Goal: Transaction & Acquisition: Purchase product/service

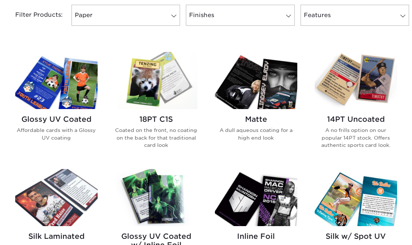
scroll to position [351, 0]
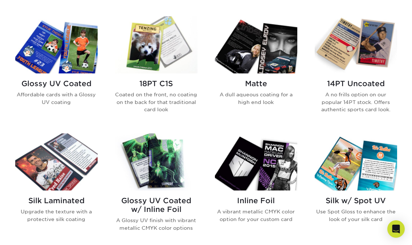
click at [60, 61] on img at bounding box center [56, 44] width 82 height 57
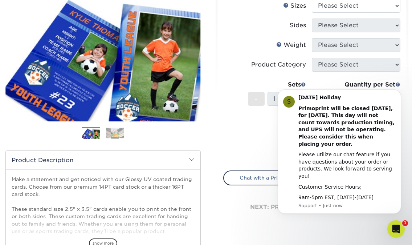
scroll to position [49, 0]
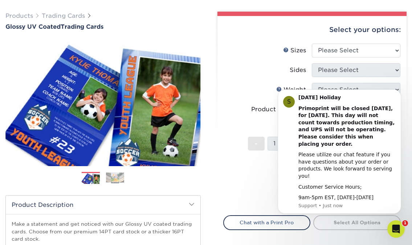
click at [256, 202] on form "Sizes Help Sizes Please Select 2.5" x 3.5" Sides Please Select 14PT N/A" at bounding box center [312, 125] width 178 height 163
click at [266, 138] on div "-" at bounding box center [257, 145] width 19 height 16
click at [330, 94] on body "S Labor Day Holiday Primoprint will be closed Monday, September 1st, for Labor …" at bounding box center [339, 156] width 139 height 131
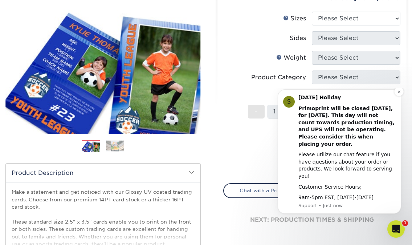
scroll to position [82, 0]
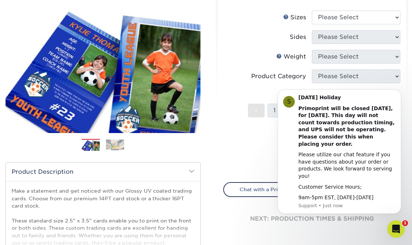
click at [253, 88] on li "Product Category Please Select" at bounding box center [312, 79] width 177 height 20
select select "2.50x3.50"
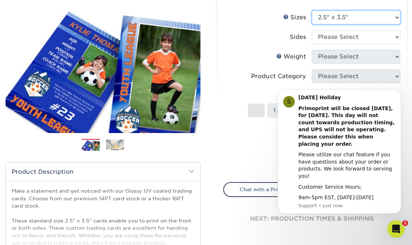
drag, startPoint x: 339, startPoint y: 18, endPoint x: 338, endPoint y: 31, distance: 12.4
click at [338, 31] on ul "Sizes Help Sizes Please Select 2.5" x 3.5" Sides Please Select Coating -" at bounding box center [312, 89] width 178 height 157
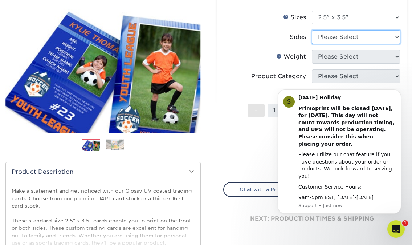
select select "13abbda7-1d64-4f25-8bb2-c179b224825d"
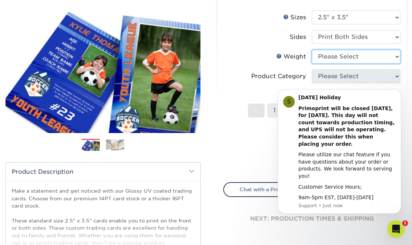
select select "16PT"
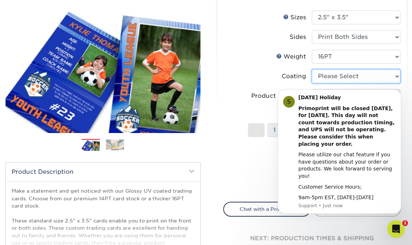
select select "ae367451-b2b8-45df-a344-0f05b6a12993"
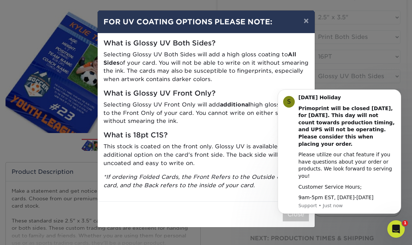
click at [327, 93] on body "S Labor Day Holiday Primoprint will be closed Monday, September 1st, for Labor …" at bounding box center [339, 156] width 139 height 131
click at [305, 23] on button "×" at bounding box center [306, 21] width 17 height 20
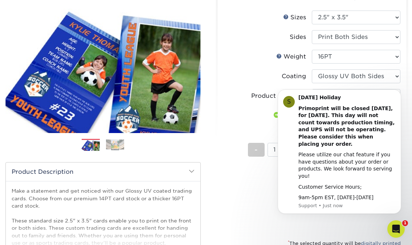
click at [343, 97] on body "S Labor Day Holiday Primoprint will be closed Monday, September 1st, for Labor …" at bounding box center [339, 156] width 139 height 131
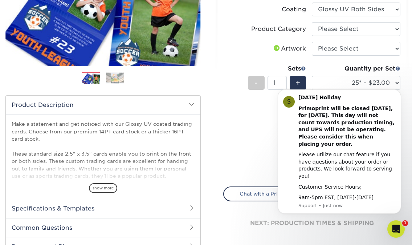
scroll to position [150, 0]
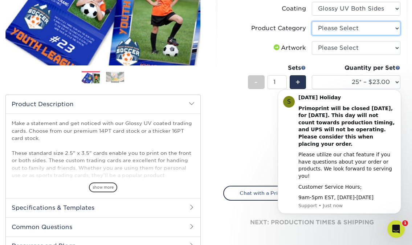
select select "c2f9bce9-36c2-409d-b101-c29d9d031e18"
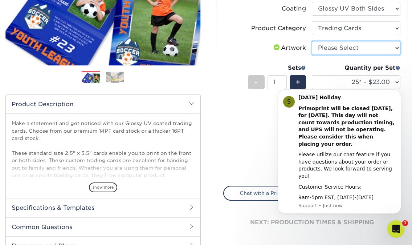
select select "upload"
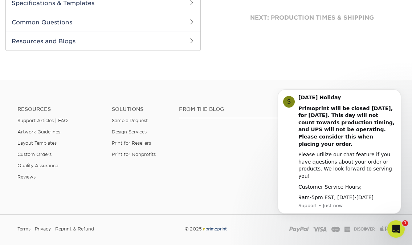
scroll to position [339, 0]
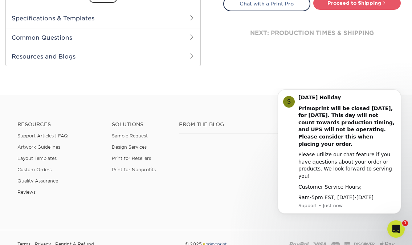
click at [157, 19] on h2 "Specifications & Templates" at bounding box center [103, 18] width 195 height 19
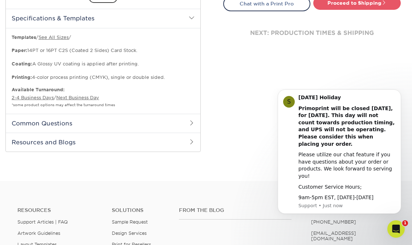
click at [135, 134] on h2 "Resources and Blogs" at bounding box center [103, 142] width 195 height 19
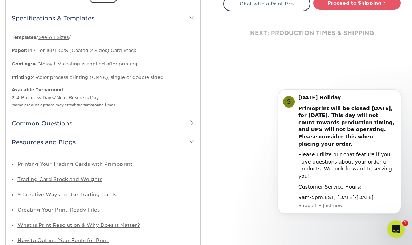
click at [133, 118] on h2 "Common Questions" at bounding box center [103, 123] width 195 height 19
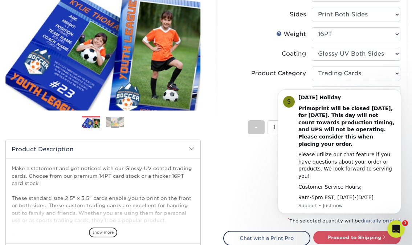
scroll to position [43, 0]
